Goal: Task Accomplishment & Management: Manage account settings

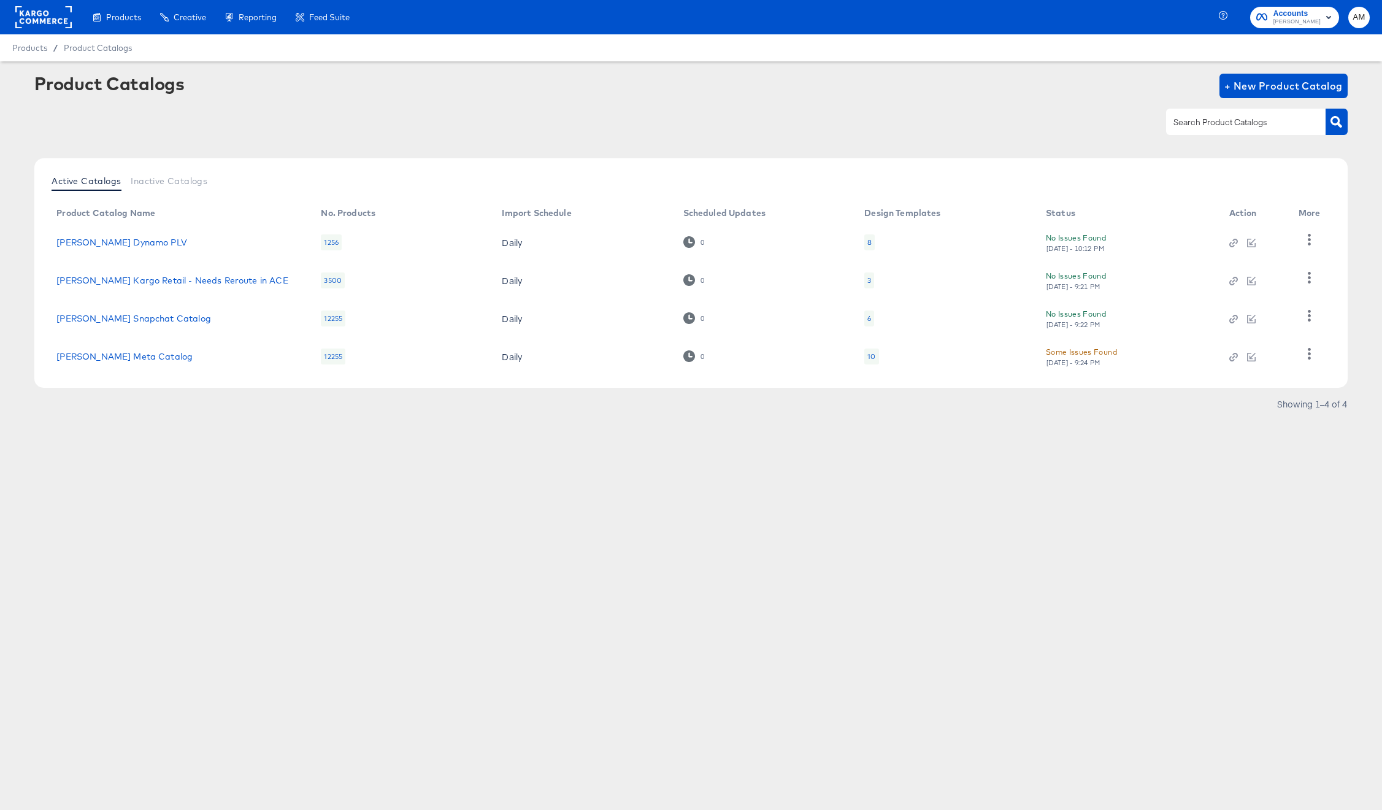
click at [39, 16] on rect at bounding box center [43, 17] width 56 height 22
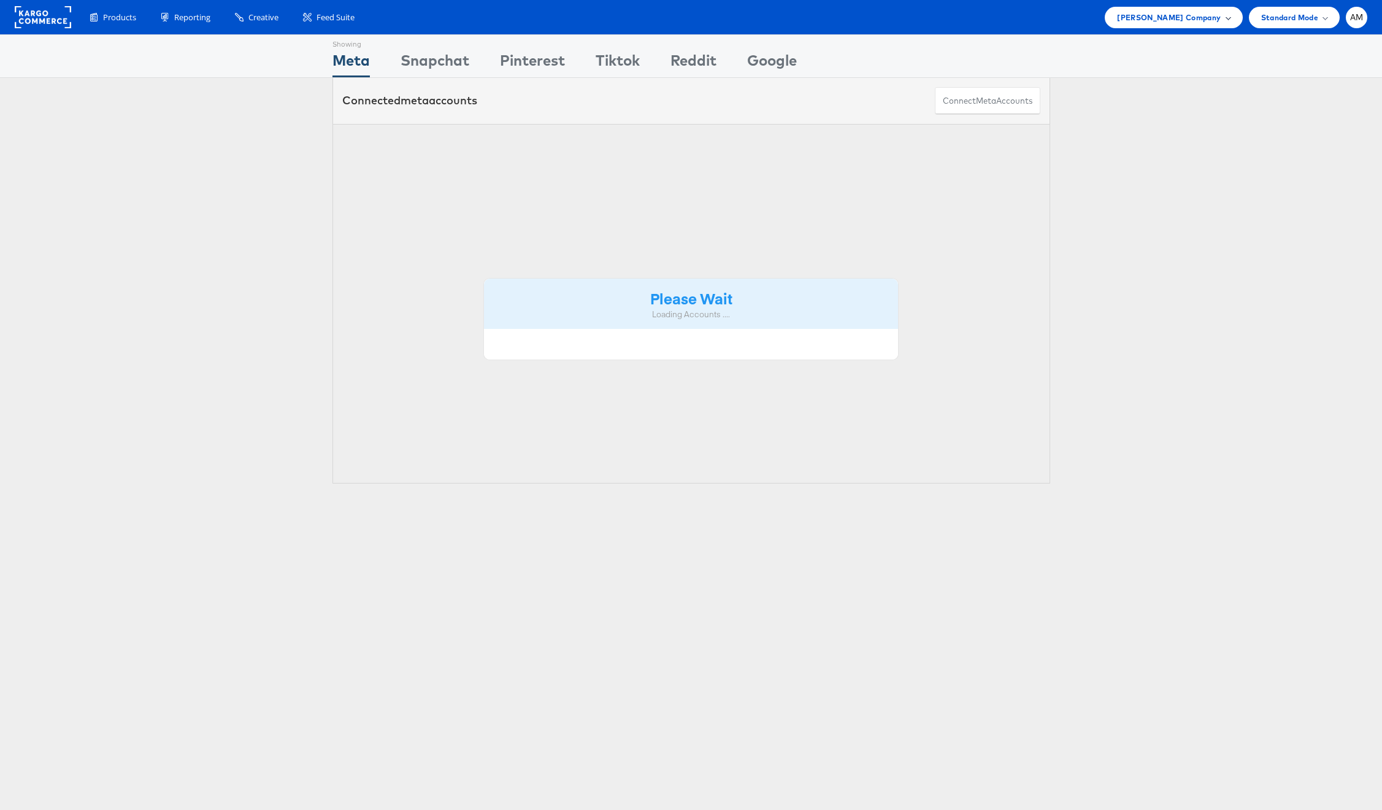
click at [1153, 19] on span "Steve Madden Company" at bounding box center [1169, 17] width 104 height 13
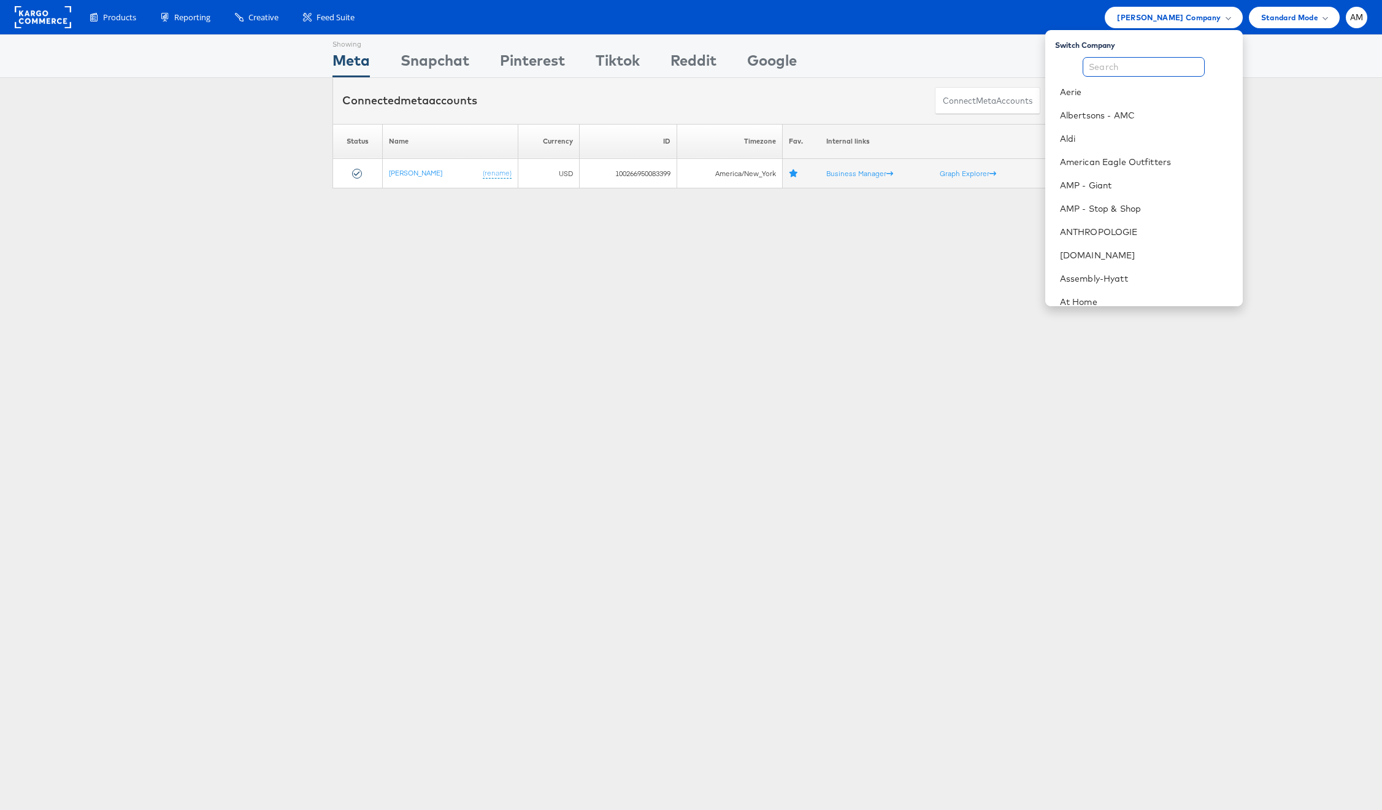
click at [1144, 66] on input "text" at bounding box center [1144, 67] width 122 height 20
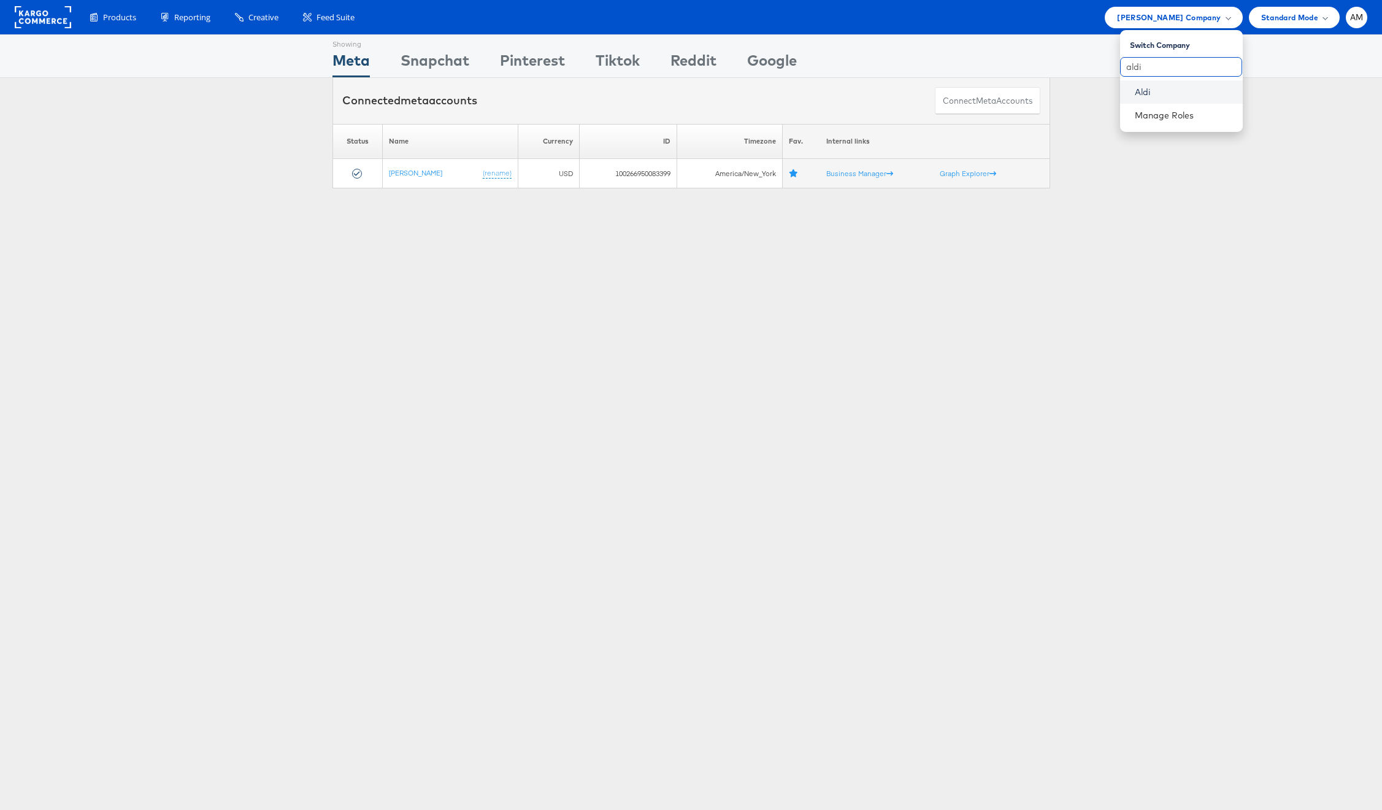
type input "aldi"
click at [1140, 94] on link "Aldi" at bounding box center [1184, 92] width 98 height 12
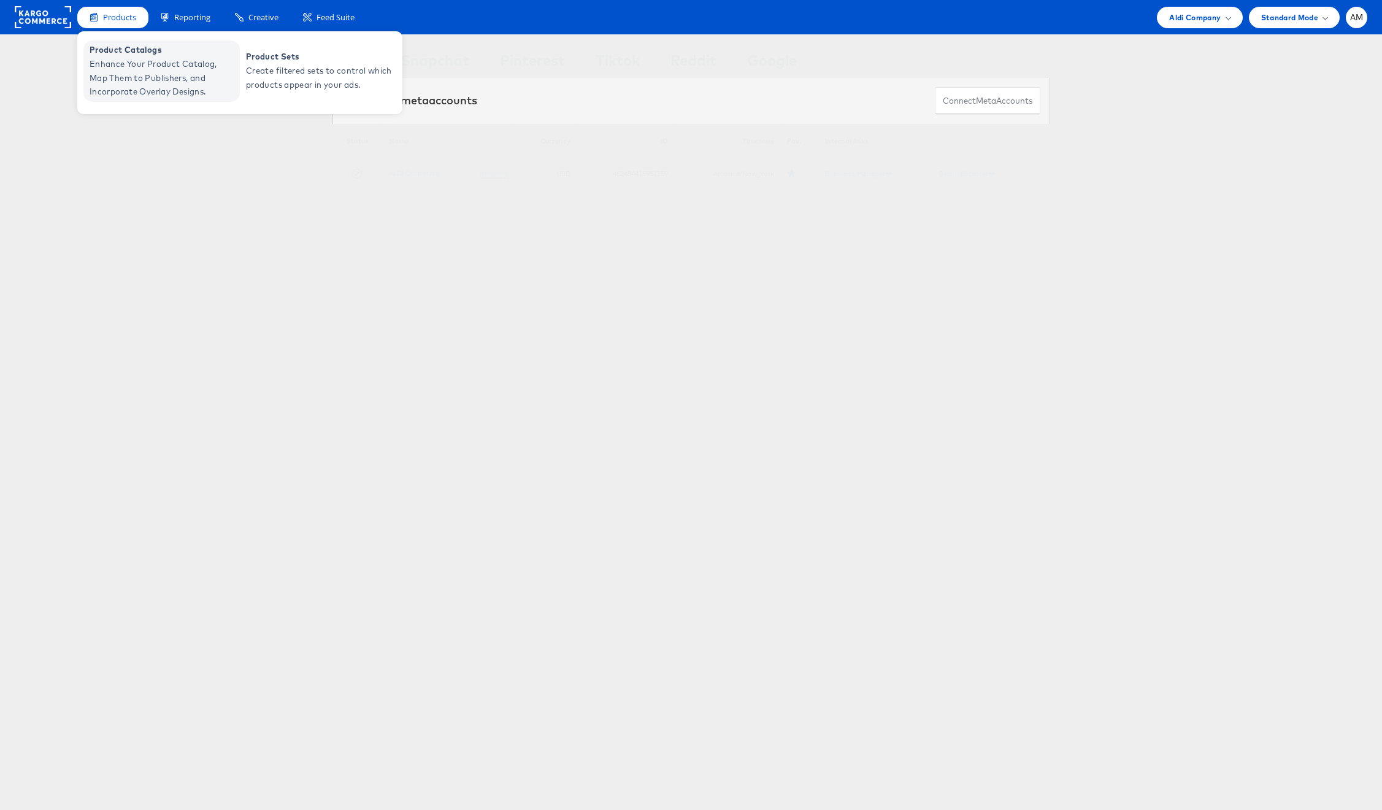
click at [147, 71] on span "Enhance Your Product Catalog, Map Them to Publishers, and Incorporate Overlay D…" at bounding box center [163, 78] width 147 height 42
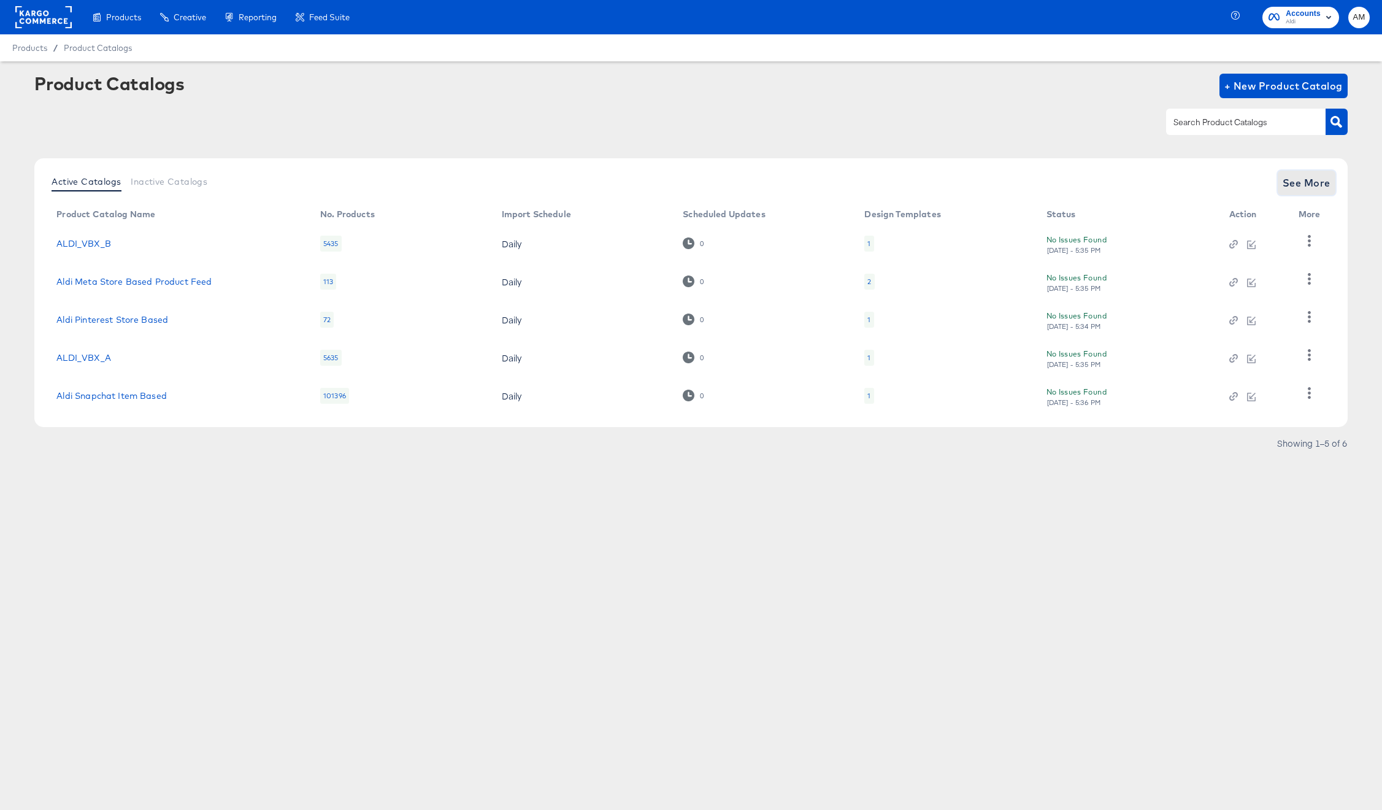
click at [1311, 183] on span "See More" at bounding box center [1307, 182] width 48 height 17
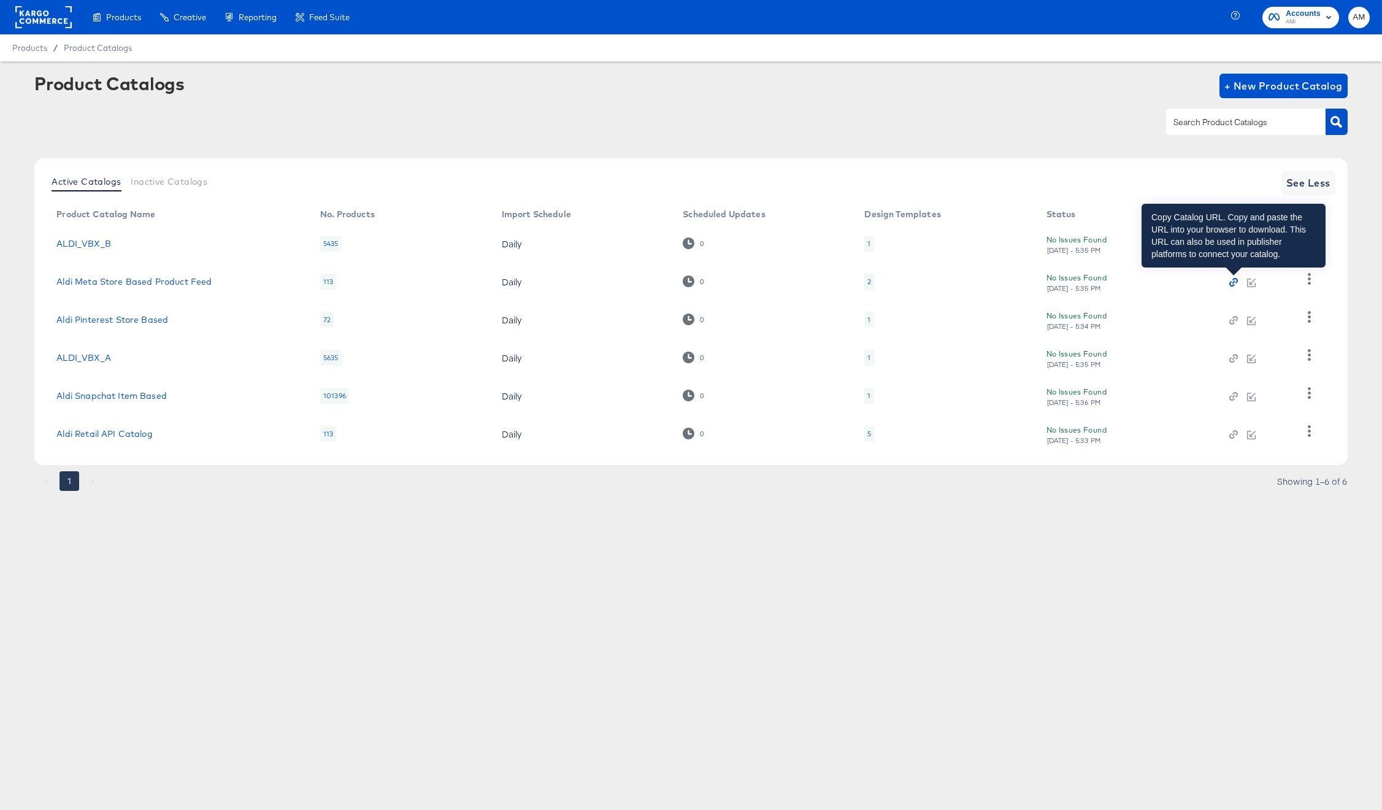
click at [1232, 283] on icon "button" at bounding box center [1234, 282] width 9 height 9
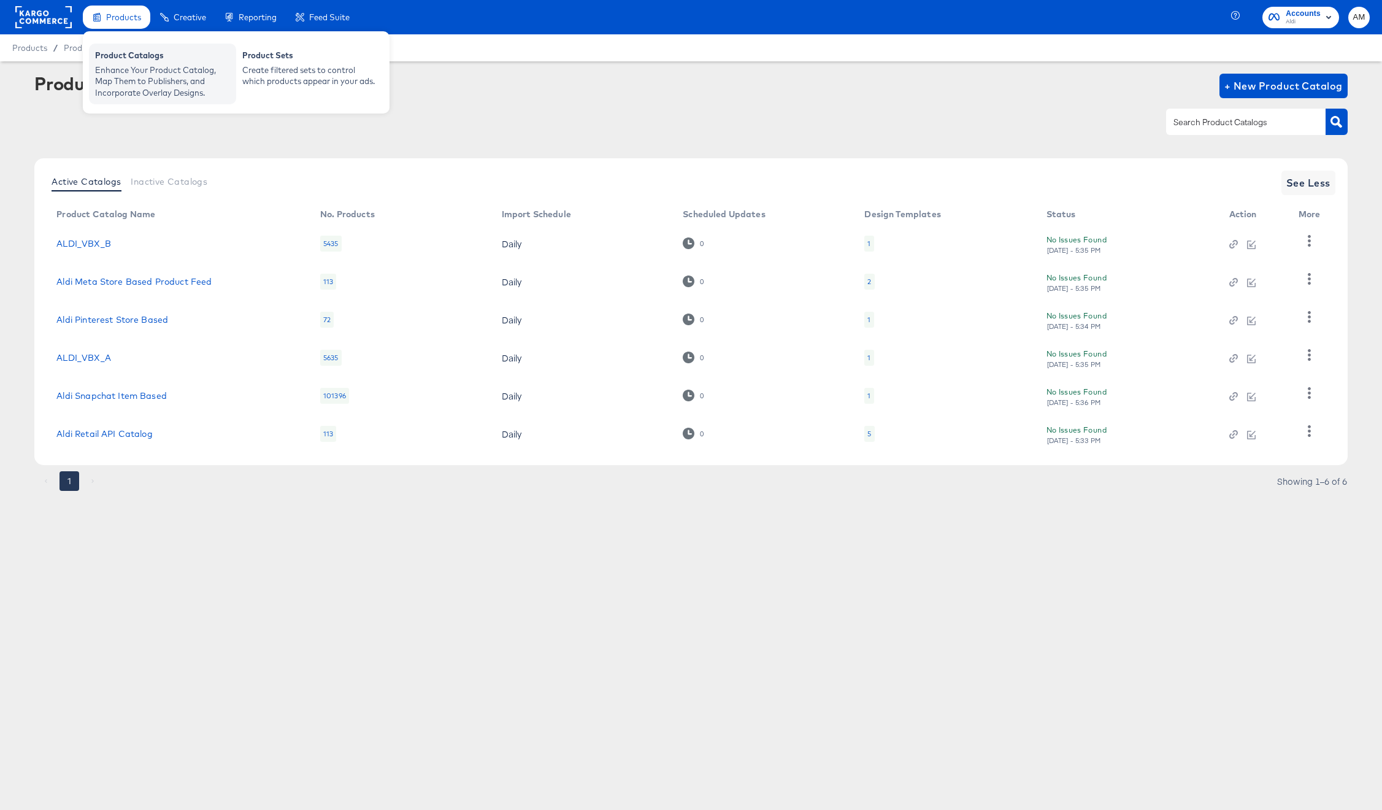
click at [137, 69] on div "Enhance Your Product Catalog, Map Them to Publishers, and Incorporate Overlay D…" at bounding box center [162, 81] width 135 height 34
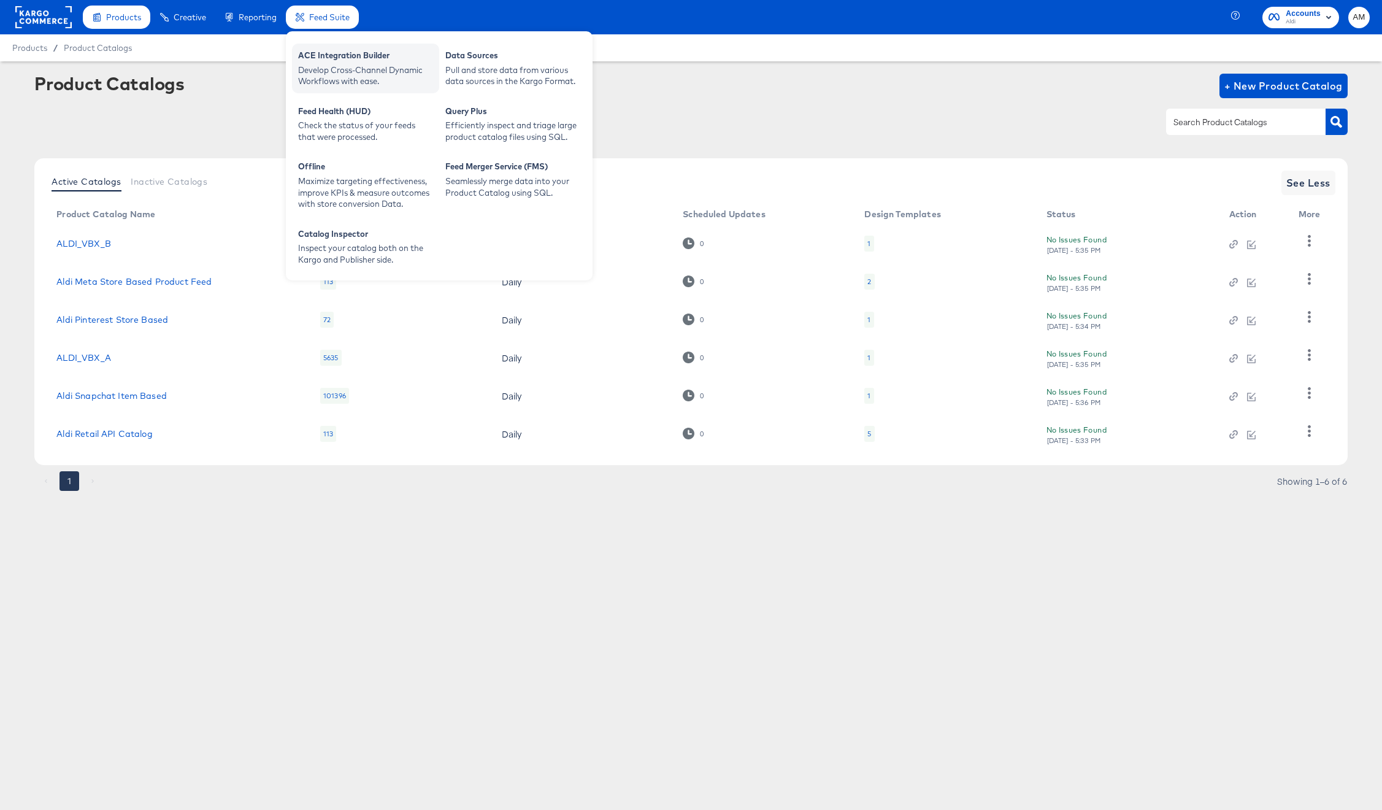
click at [357, 75] on div "Develop Cross-Channel Dynamic Workflows with ease." at bounding box center [365, 75] width 135 height 23
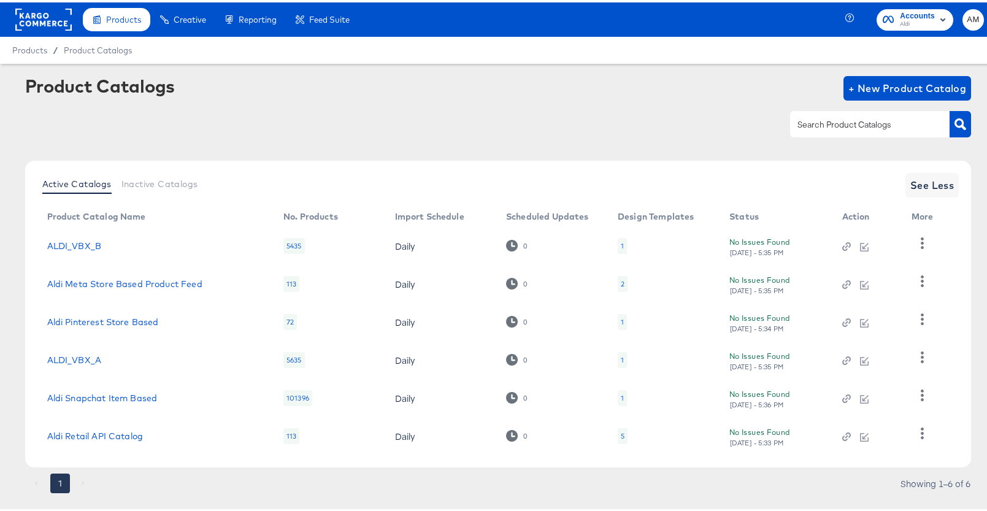
click at [0, 0] on div "Product Catalogs" at bounding box center [0, 0] width 0 height 0
click at [52, 23] on rect at bounding box center [43, 17] width 56 height 22
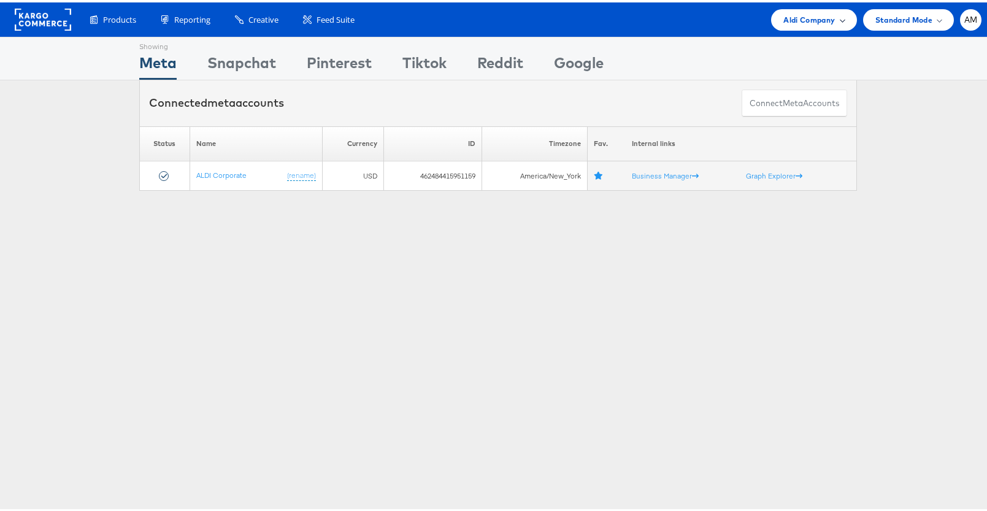
click at [786, 22] on span "Aldi Company" at bounding box center [810, 17] width 52 height 13
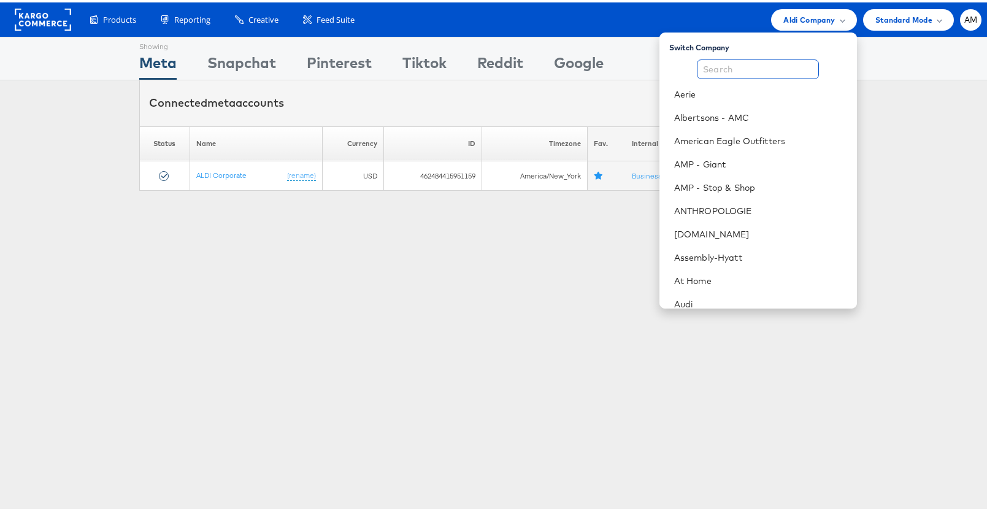
click at [752, 71] on input "text" at bounding box center [758, 67] width 122 height 20
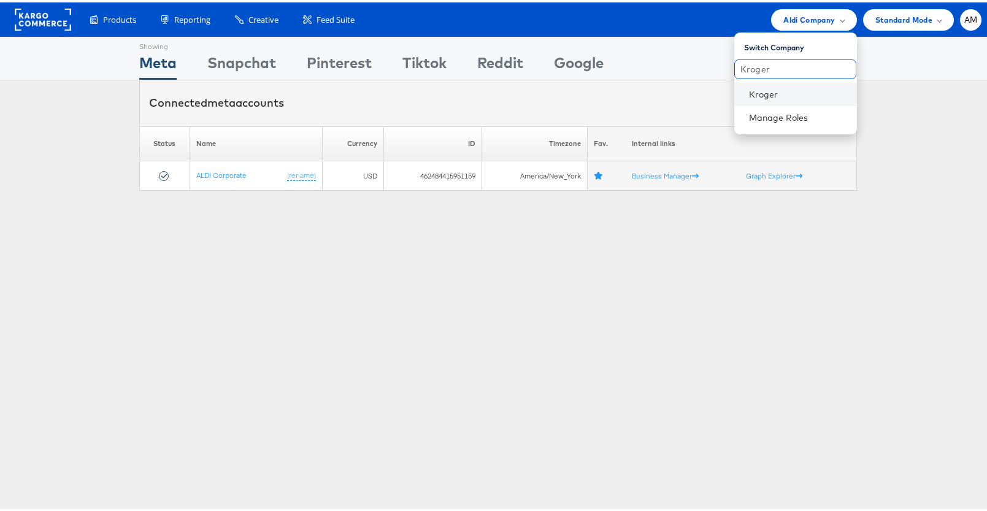
type input "Kroger"
click at [775, 98] on li "Kroger" at bounding box center [795, 91] width 123 height 23
click at [765, 91] on link "Kroger" at bounding box center [798, 92] width 98 height 12
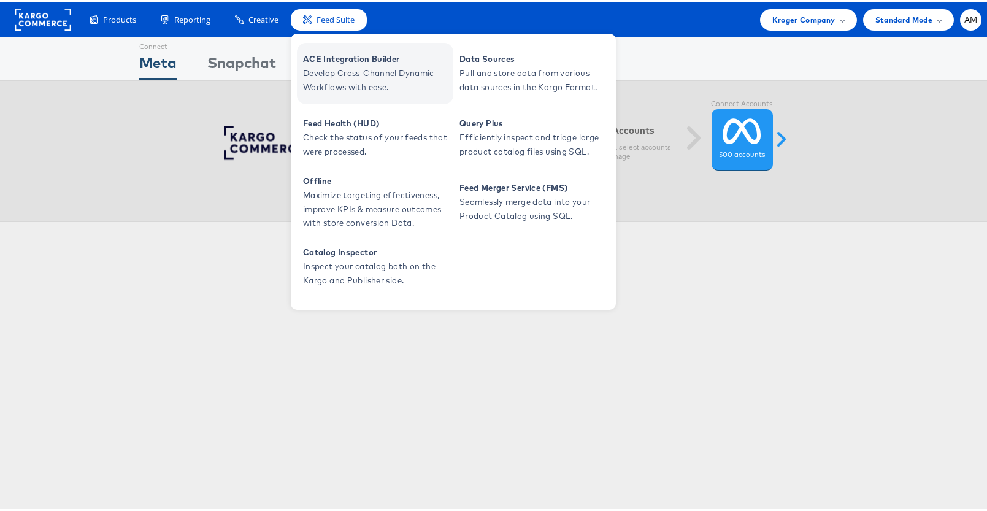
click at [347, 55] on span "ACE Integration Builder" at bounding box center [376, 57] width 147 height 14
